Goal: Information Seeking & Learning: Learn about a topic

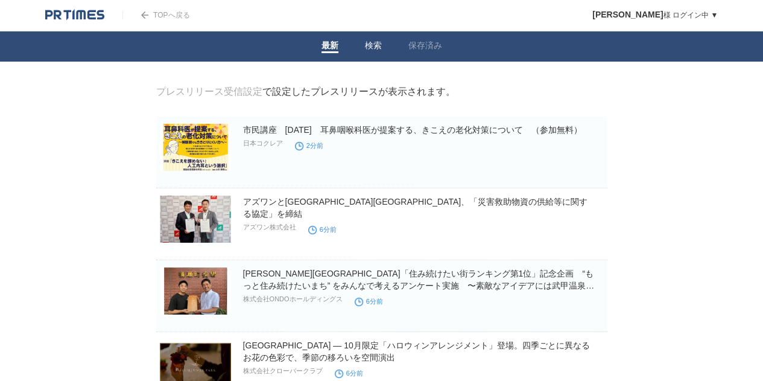
click at [371, 43] on link "検索" at bounding box center [373, 46] width 17 height 13
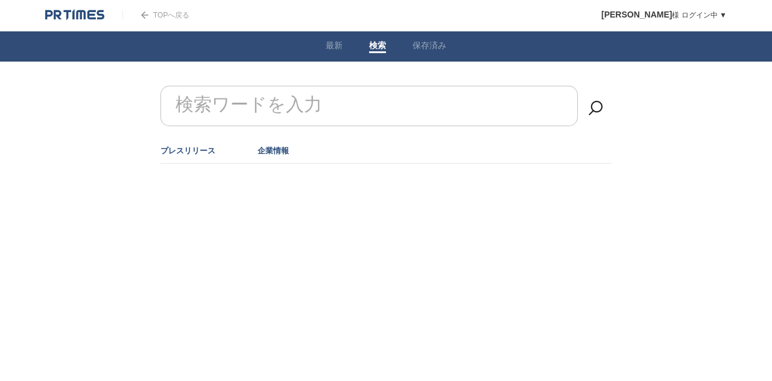
click at [267, 149] on link "企業情報" at bounding box center [273, 150] width 31 height 9
click at [282, 86] on form "検索ワードを入力" at bounding box center [386, 86] width 451 height 0
type input "会社"
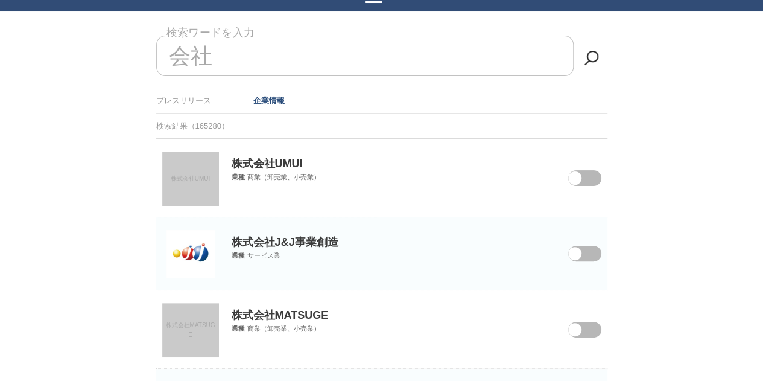
scroll to position [121, 0]
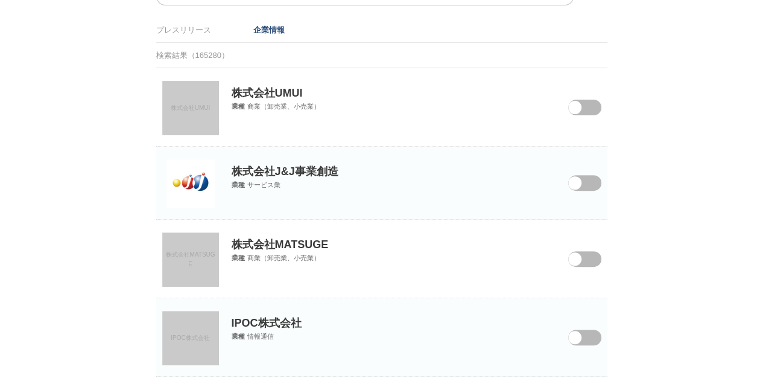
click at [206, 121] on link "株式会社UMUI" at bounding box center [190, 108] width 57 height 54
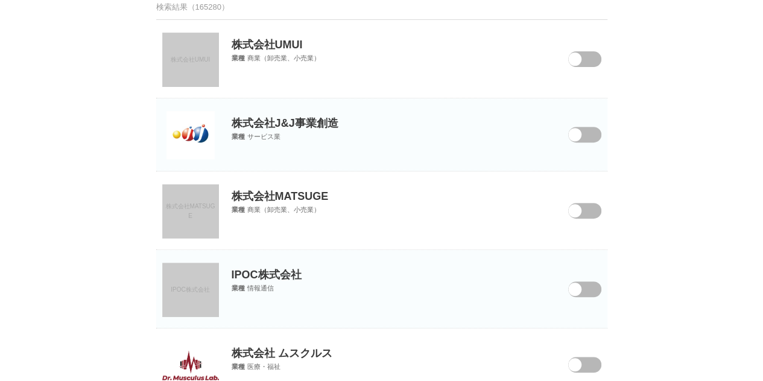
scroll to position [181, 0]
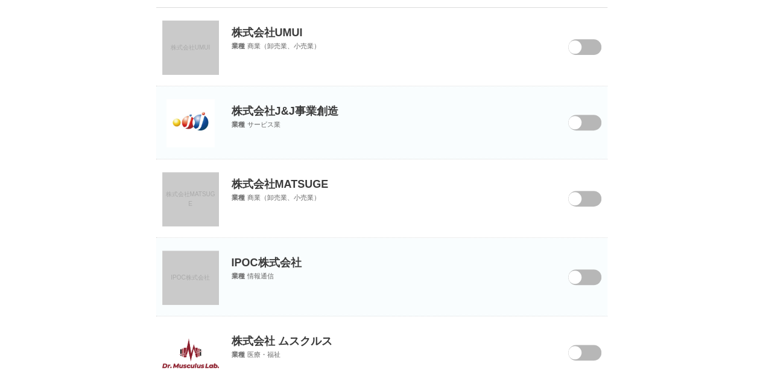
click at [200, 204] on link "株式会社MATSUGE" at bounding box center [190, 199] width 57 height 54
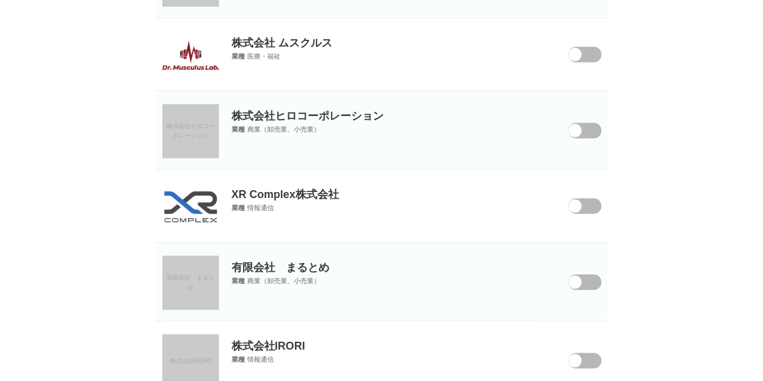
scroll to position [483, 0]
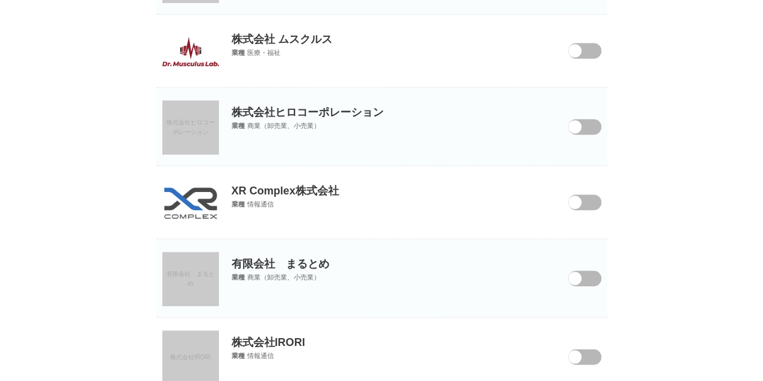
click at [192, 49] on img at bounding box center [190, 51] width 57 height 30
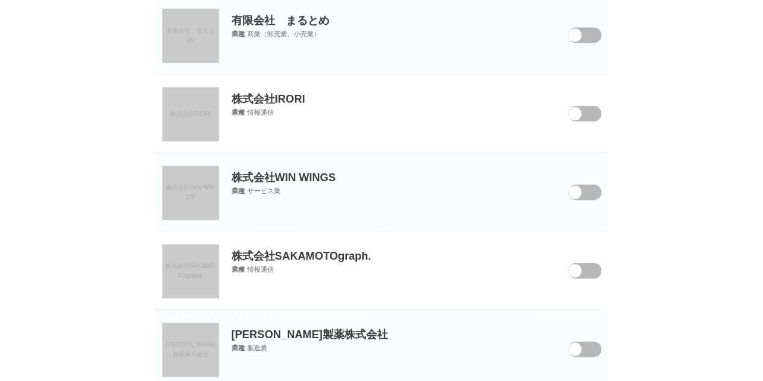
scroll to position [784, 0]
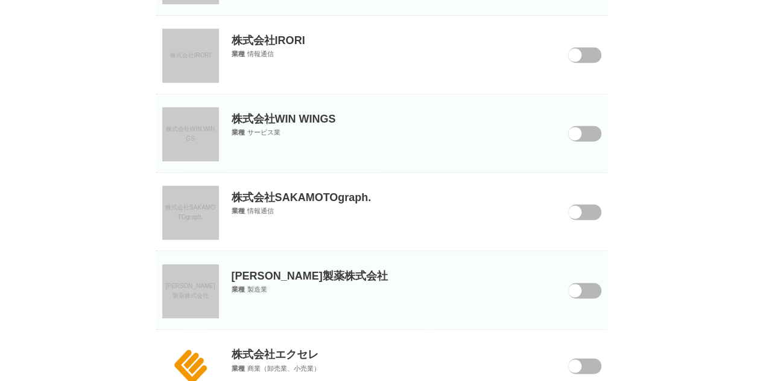
click at [188, 163] on section "株式会社WIN WINGS 株式会社WIN WINGS 業種 サービス業" at bounding box center [381, 133] width 451 height 78
click at [202, 150] on link "株式会社WIN WINGS" at bounding box center [190, 134] width 57 height 54
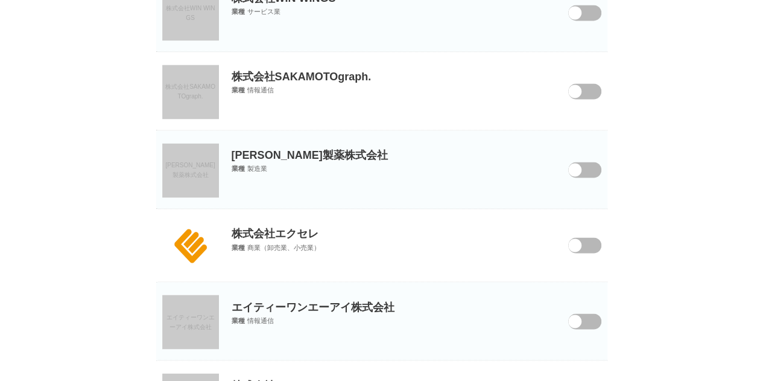
scroll to position [1026, 0]
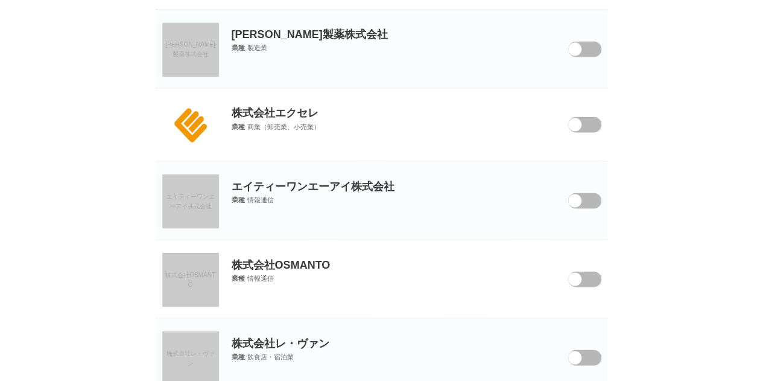
click at [196, 117] on img at bounding box center [191, 125] width 48 height 48
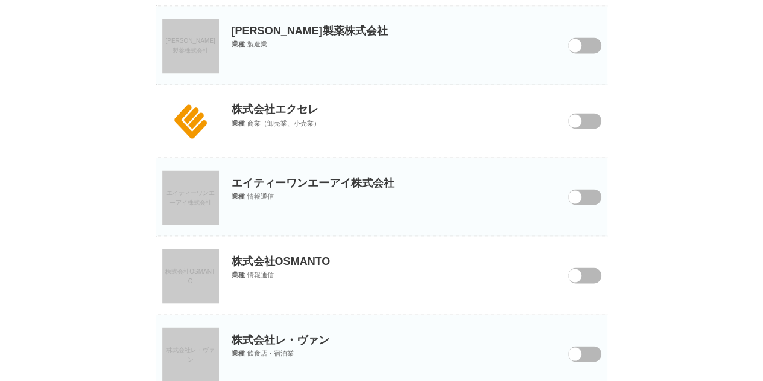
scroll to position [1147, 0]
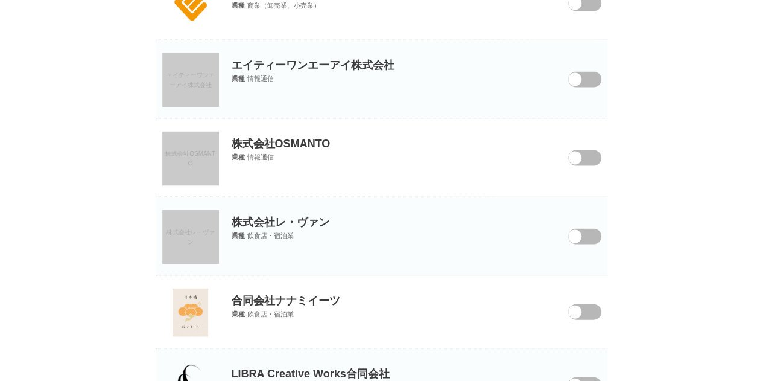
click at [207, 74] on span "エイティーワンエーアイ株式会社" at bounding box center [191, 80] width 48 height 16
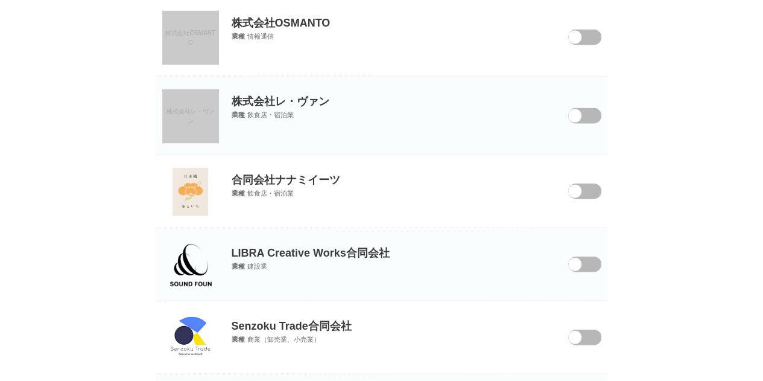
scroll to position [1328, 0]
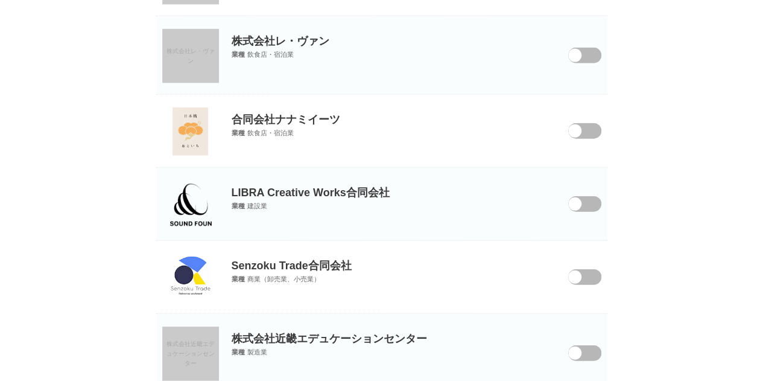
click at [183, 72] on link "株式会社レ・ヴァン" at bounding box center [190, 56] width 57 height 54
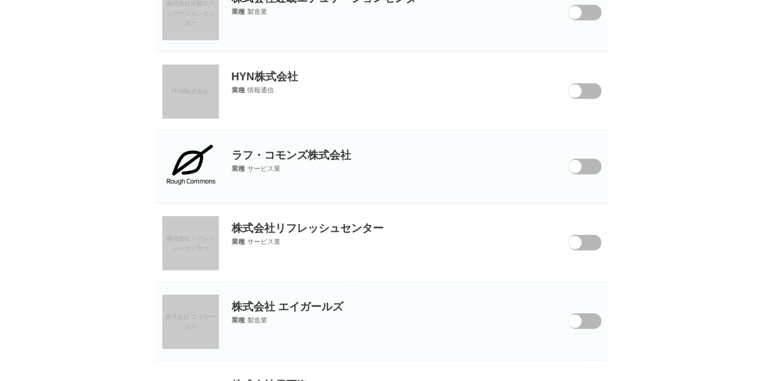
scroll to position [1690, 0]
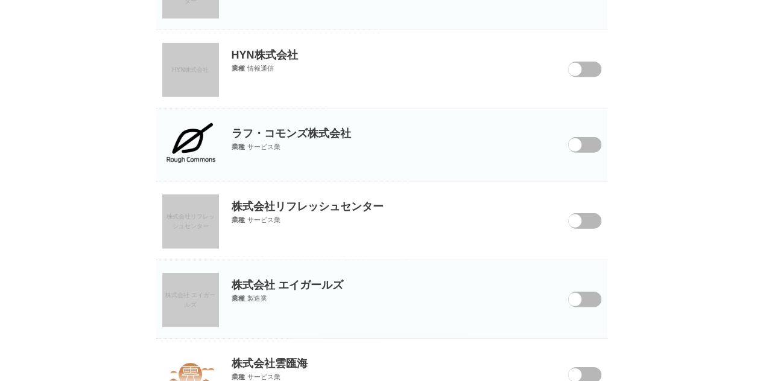
click at [192, 82] on link "HYN株式会社" at bounding box center [190, 70] width 57 height 54
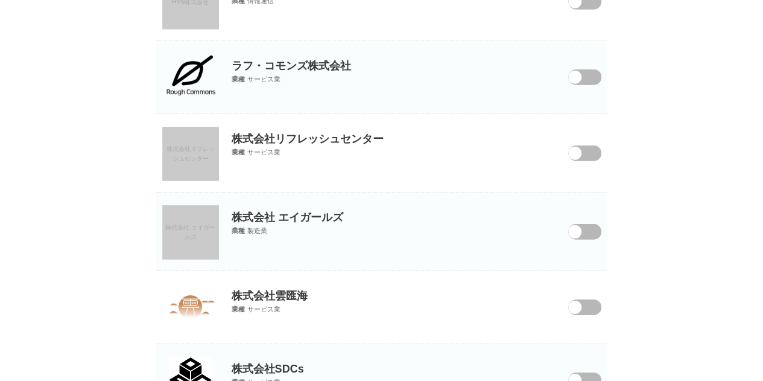
scroll to position [1810, 0]
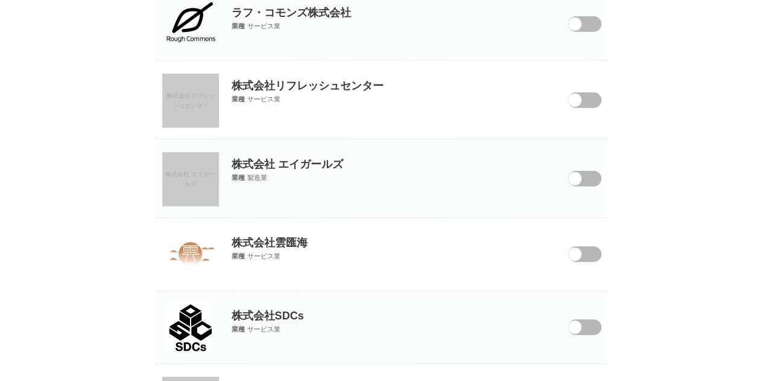
click at [188, 109] on link "株式会社リフレッシュセンター" at bounding box center [190, 101] width 57 height 54
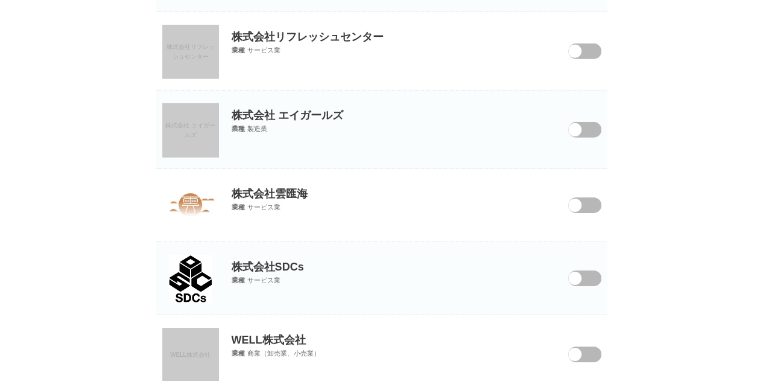
scroll to position [1871, 0]
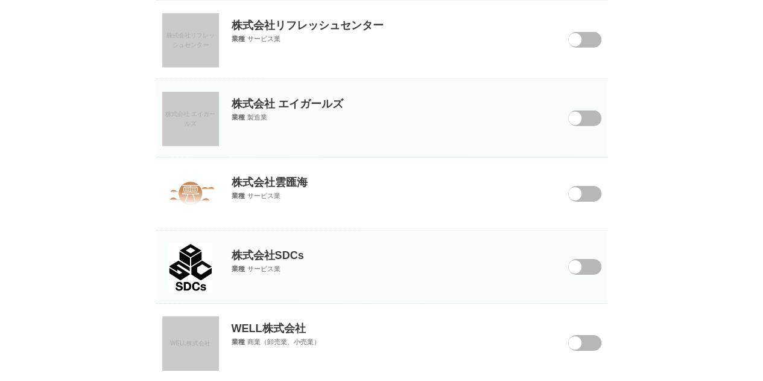
click at [202, 124] on link "株式会社 エイガールズ" at bounding box center [190, 119] width 57 height 54
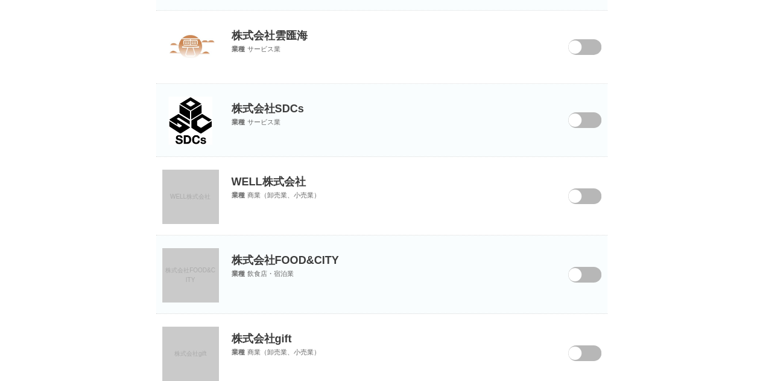
scroll to position [1991, 0]
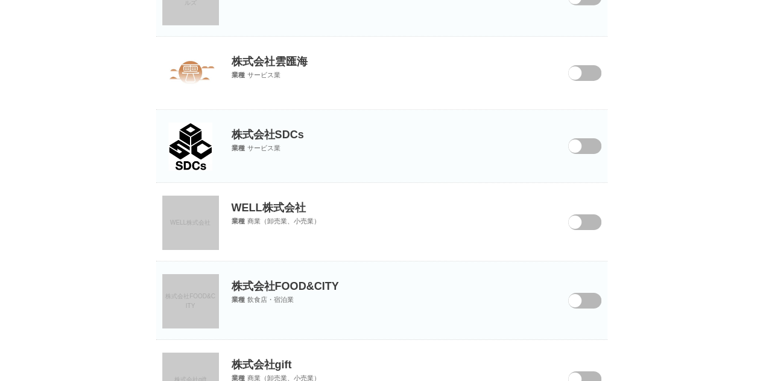
click at [198, 79] on img at bounding box center [191, 73] width 48 height 48
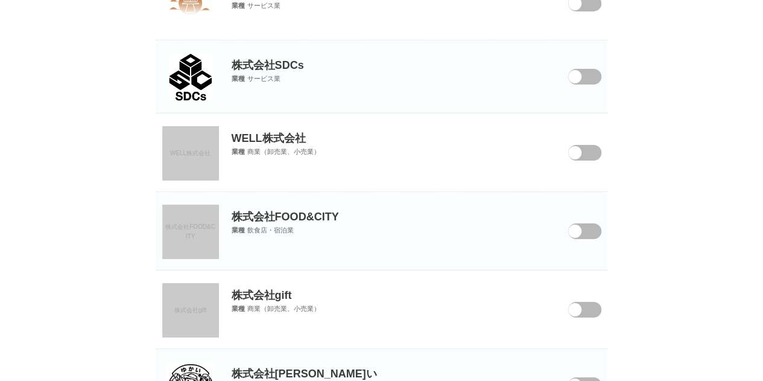
scroll to position [2112, 0]
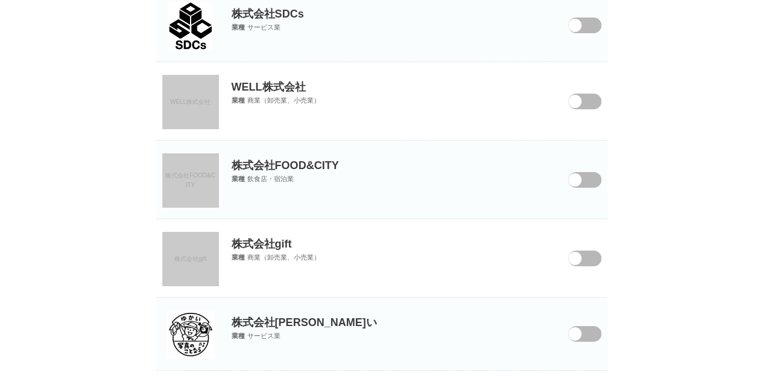
click at [200, 83] on link "WELL株式会社" at bounding box center [190, 102] width 57 height 54
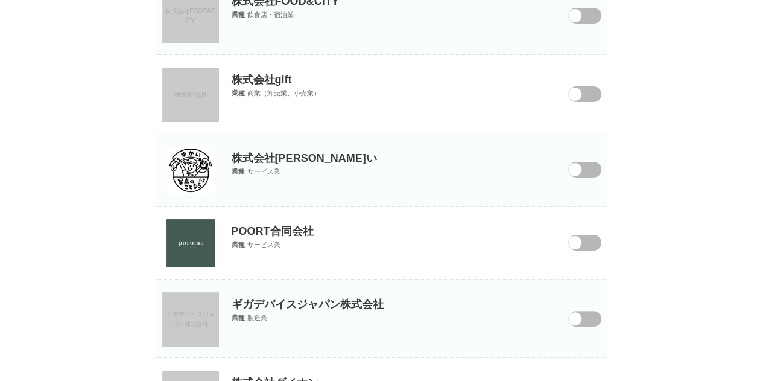
scroll to position [2353, 0]
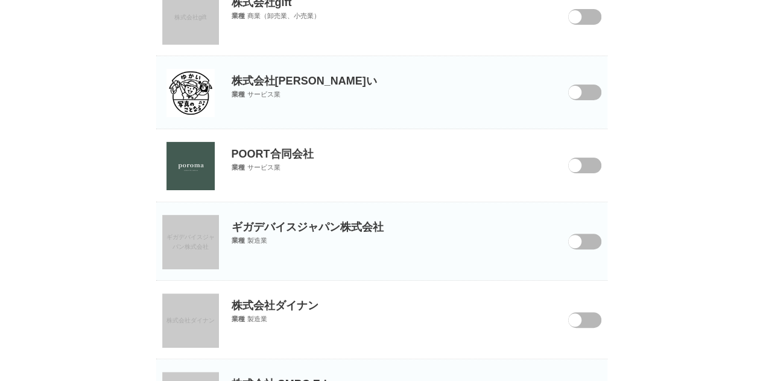
click at [183, 101] on img at bounding box center [191, 93] width 48 height 48
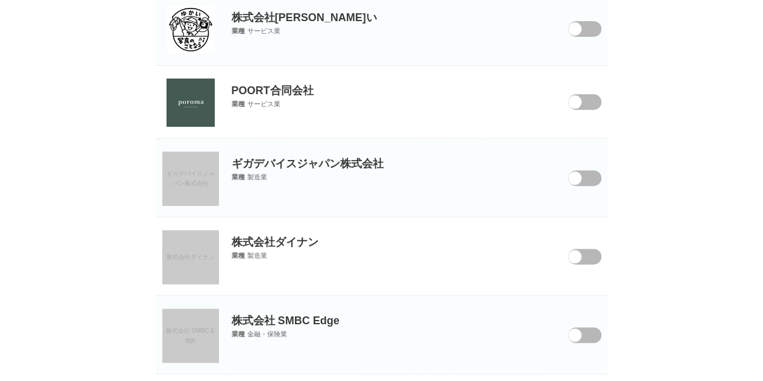
scroll to position [2474, 0]
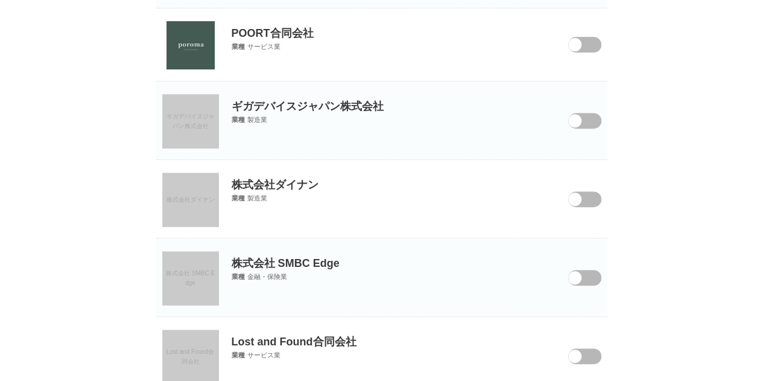
click at [209, 127] on link "ギガデバイスジャパン株式会社" at bounding box center [190, 121] width 57 height 54
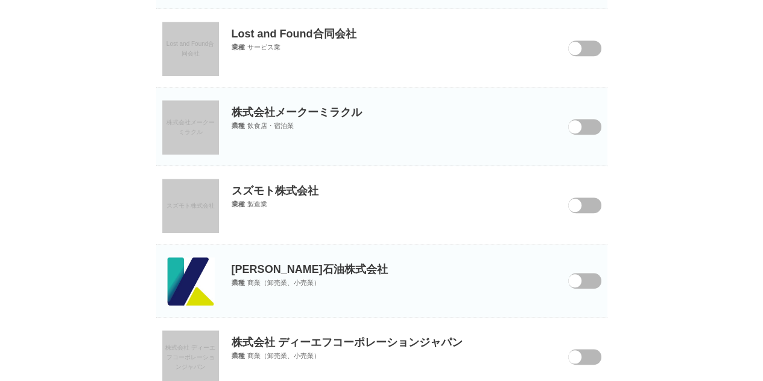
scroll to position [2836, 0]
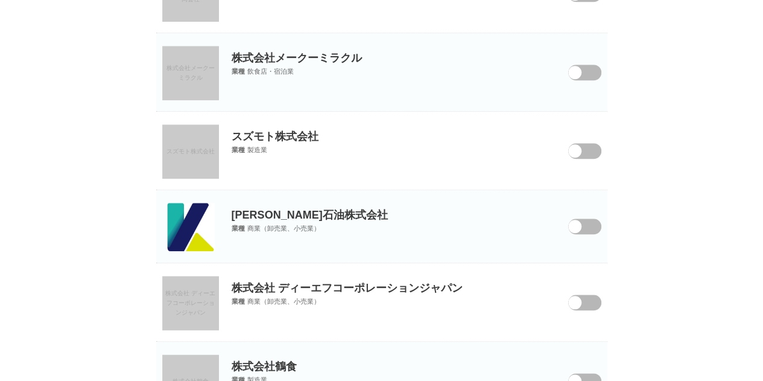
click at [183, 51] on link "株式会社メークーミラクル" at bounding box center [190, 73] width 57 height 54
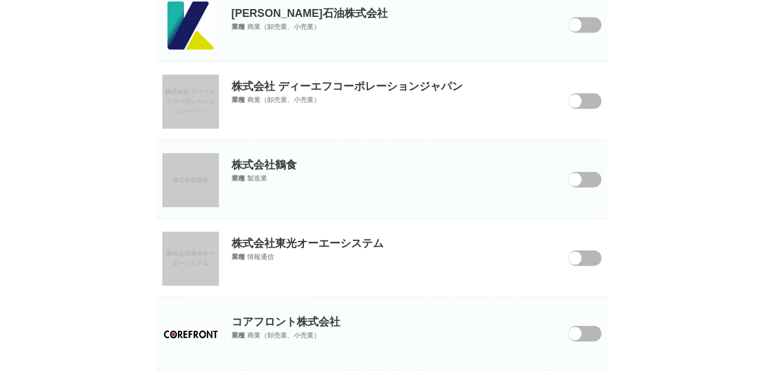
scroll to position [3108, 0]
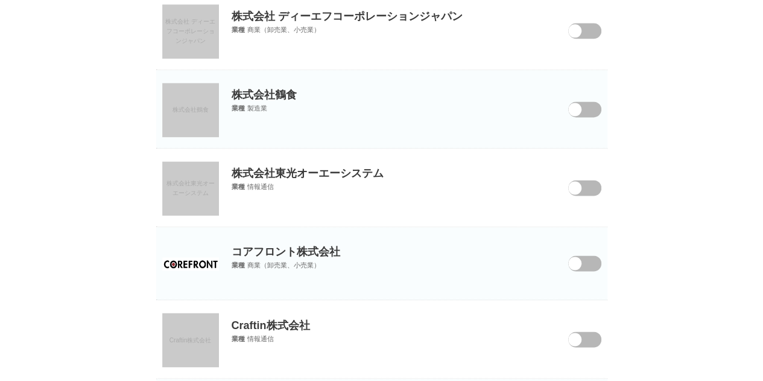
click at [219, 87] on p "株式会社鶴食" at bounding box center [381, 86] width 451 height 32
click at [206, 87] on link "株式会社鶴食" at bounding box center [190, 110] width 57 height 54
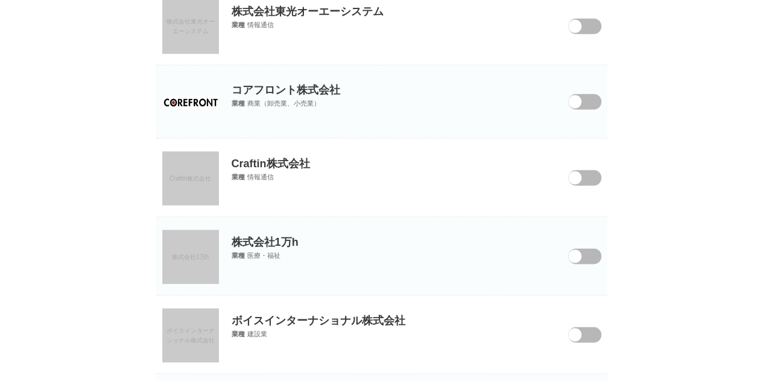
scroll to position [3289, 0]
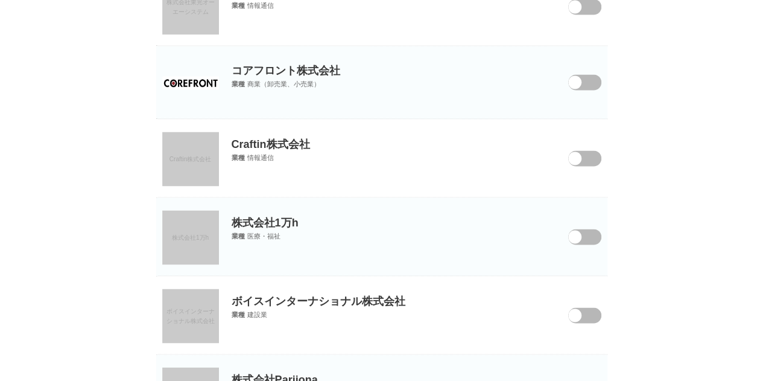
click at [198, 78] on img at bounding box center [190, 82] width 57 height 13
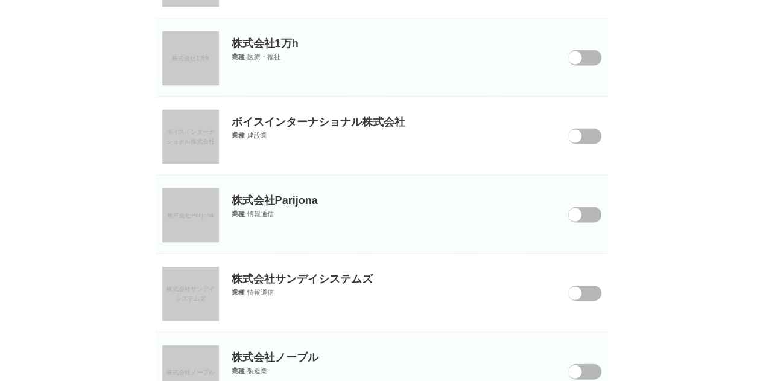
scroll to position [3470, 0]
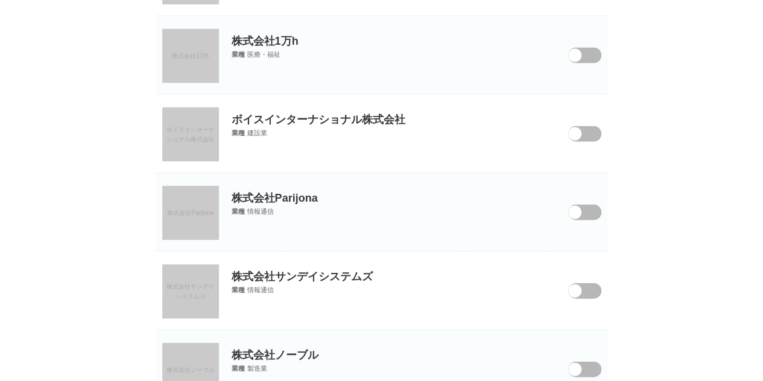
click at [209, 54] on link "株式会社1万h" at bounding box center [190, 56] width 57 height 54
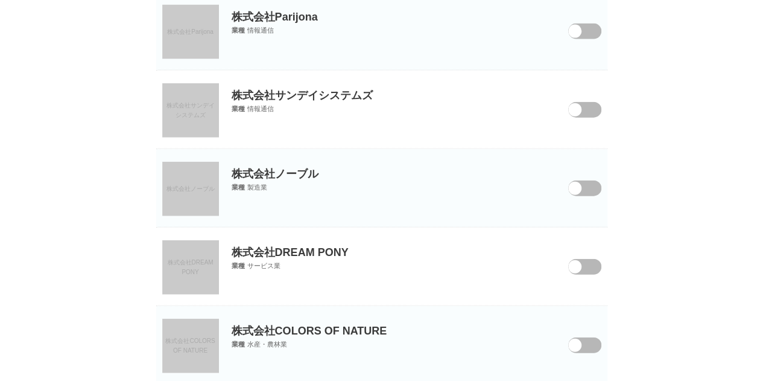
scroll to position [3771, 0]
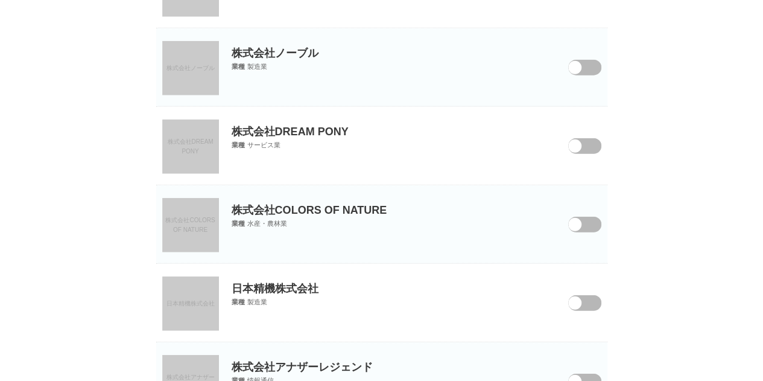
click at [183, 138] on span "株式会社DREAM PONY" at bounding box center [190, 146] width 46 height 16
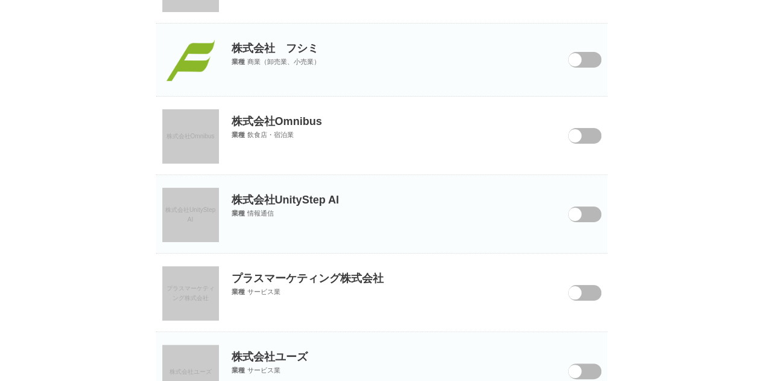
scroll to position [4556, 0]
click at [206, 69] on img at bounding box center [191, 60] width 48 height 48
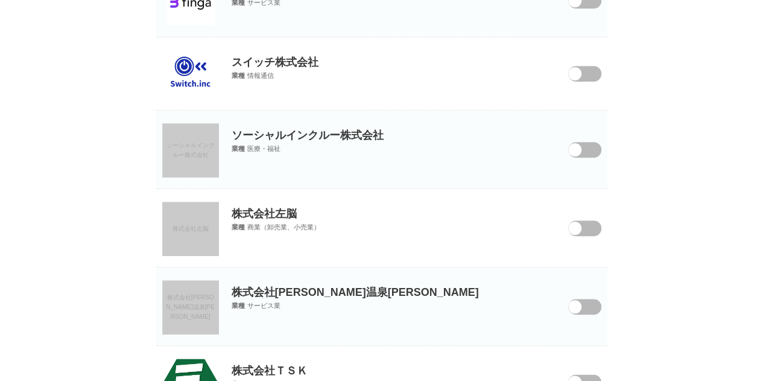
scroll to position [5099, 0]
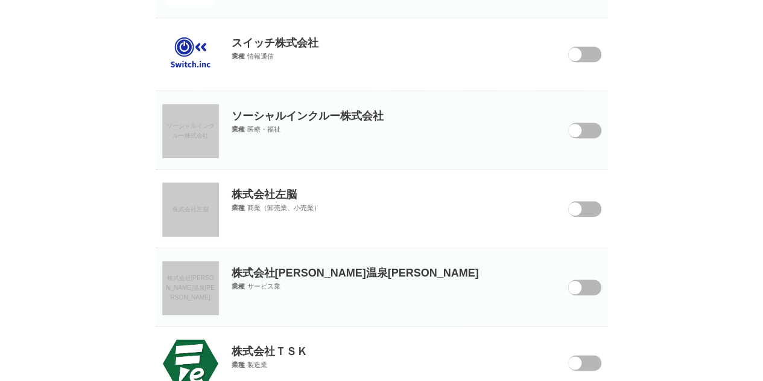
click at [205, 136] on link "ソーシャルインクルー株式会社" at bounding box center [190, 131] width 57 height 54
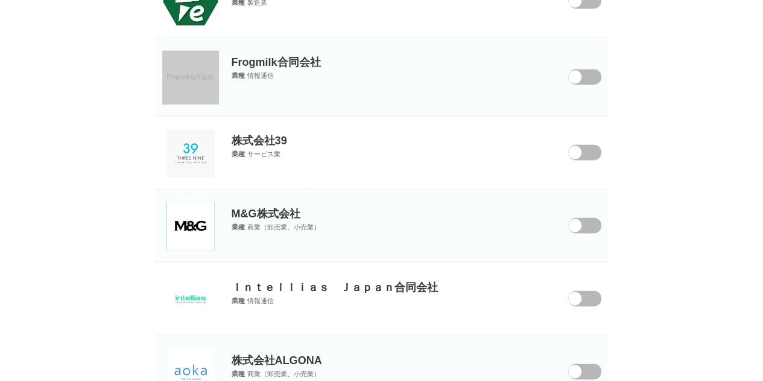
scroll to position [5521, 0]
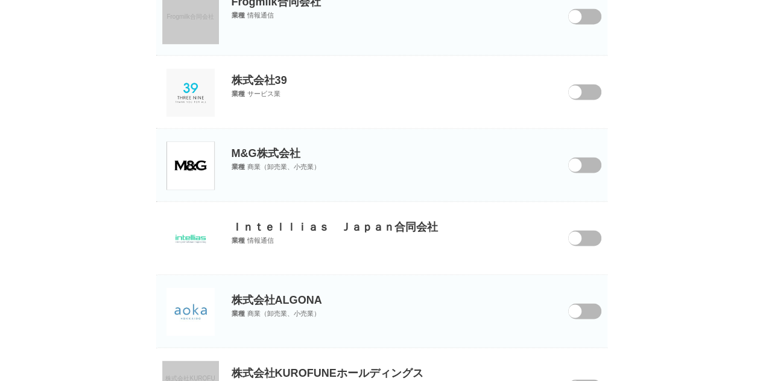
click at [197, 287] on img at bounding box center [191, 311] width 48 height 48
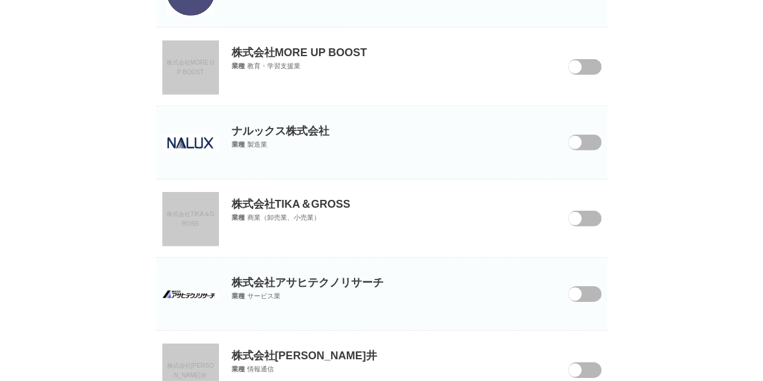
scroll to position [6306, 0]
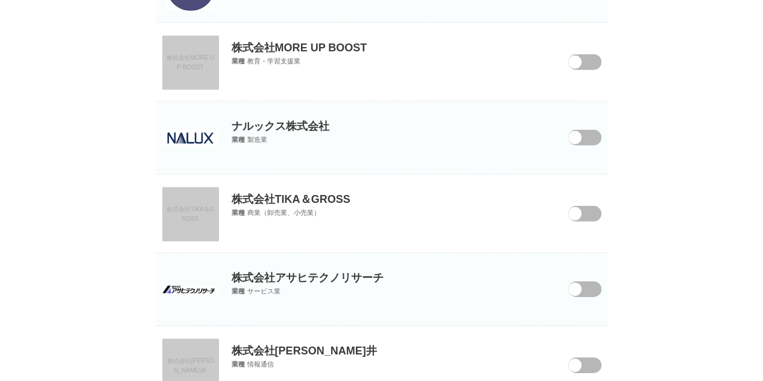
click at [169, 62] on link "株式会社MORE UP BOOST" at bounding box center [190, 63] width 57 height 54
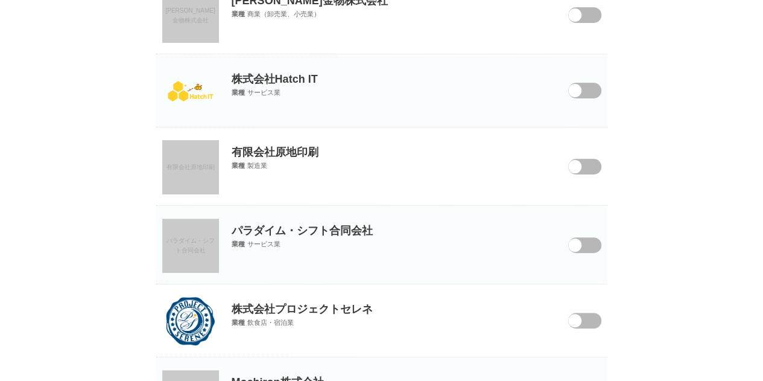
scroll to position [0, 0]
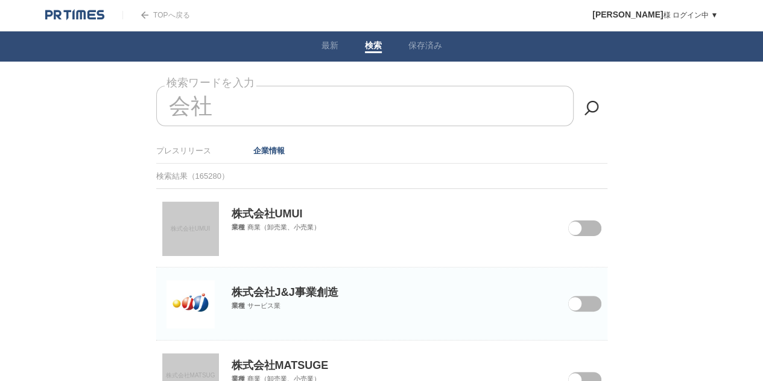
click at [59, 21] on div at bounding box center [83, 15] width 77 height 30
click at [69, 13] on img at bounding box center [74, 15] width 59 height 12
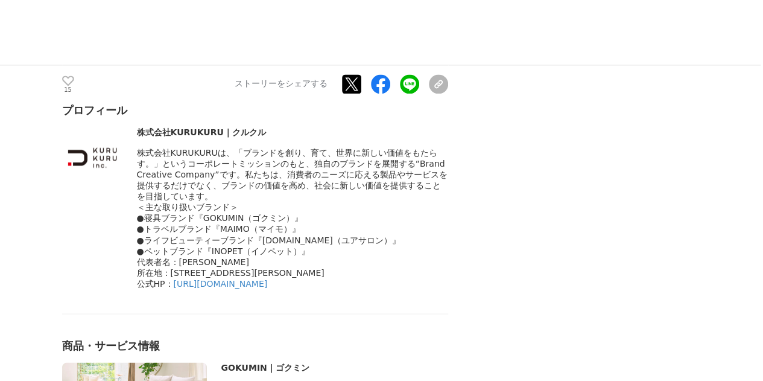
scroll to position [3379, 0]
